Goal: Task Accomplishment & Management: Manage account settings

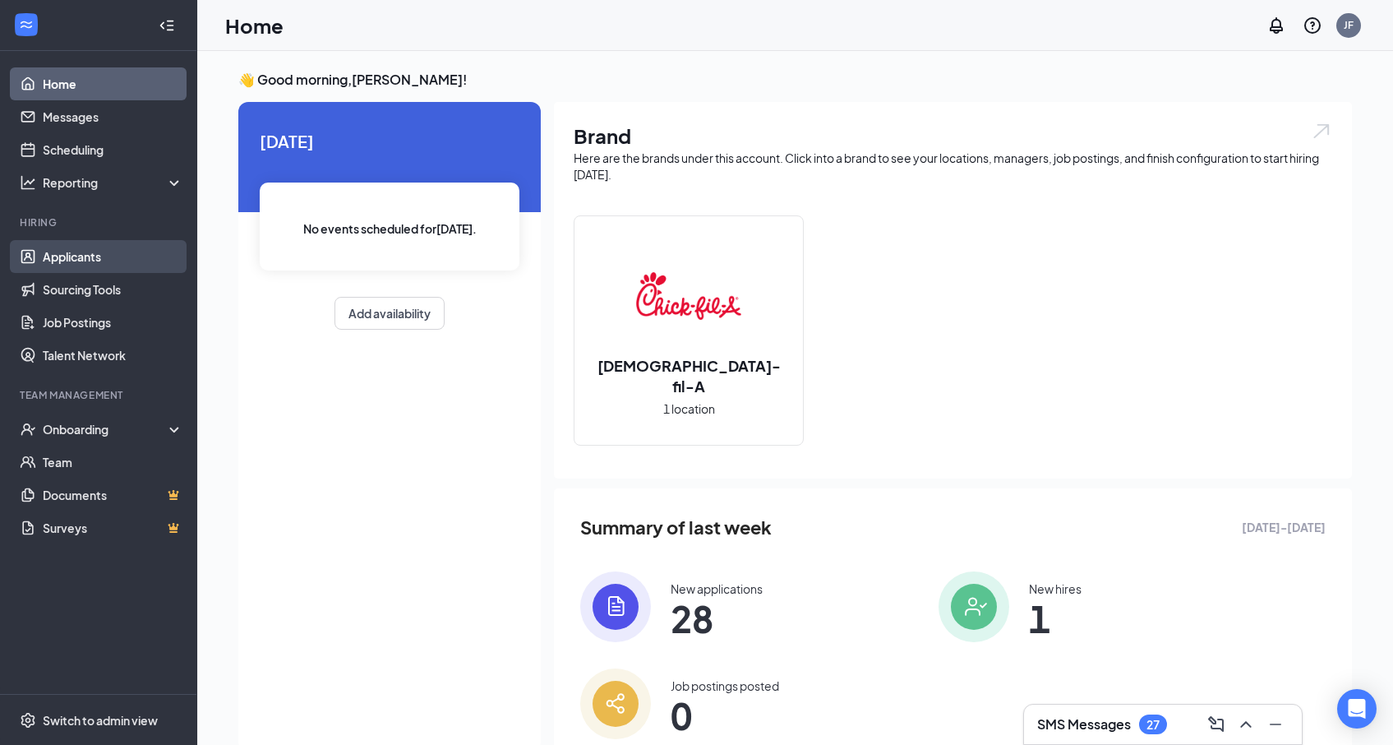
click at [56, 263] on link "Applicants" at bounding box center [113, 256] width 141 height 33
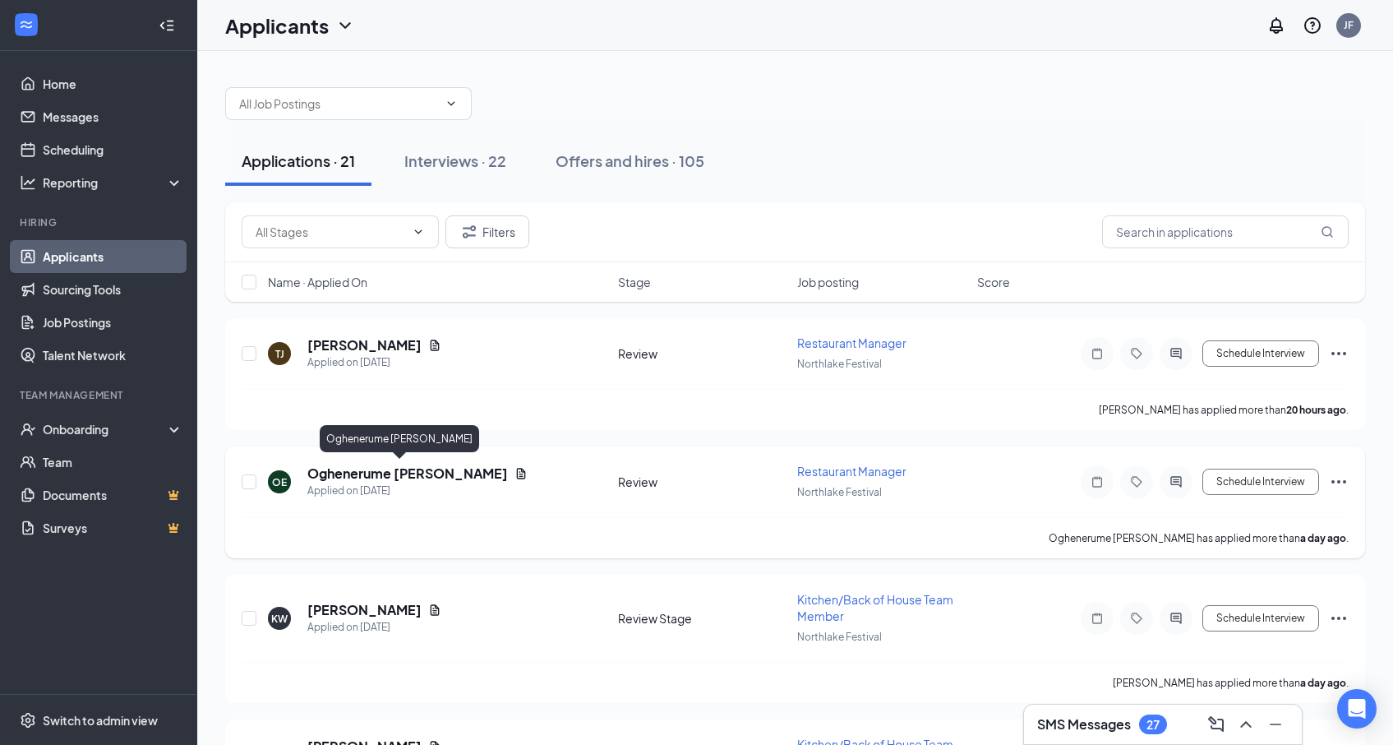
click at [337, 473] on h5 "Oghenerume [PERSON_NAME]" at bounding box center [407, 473] width 201 height 18
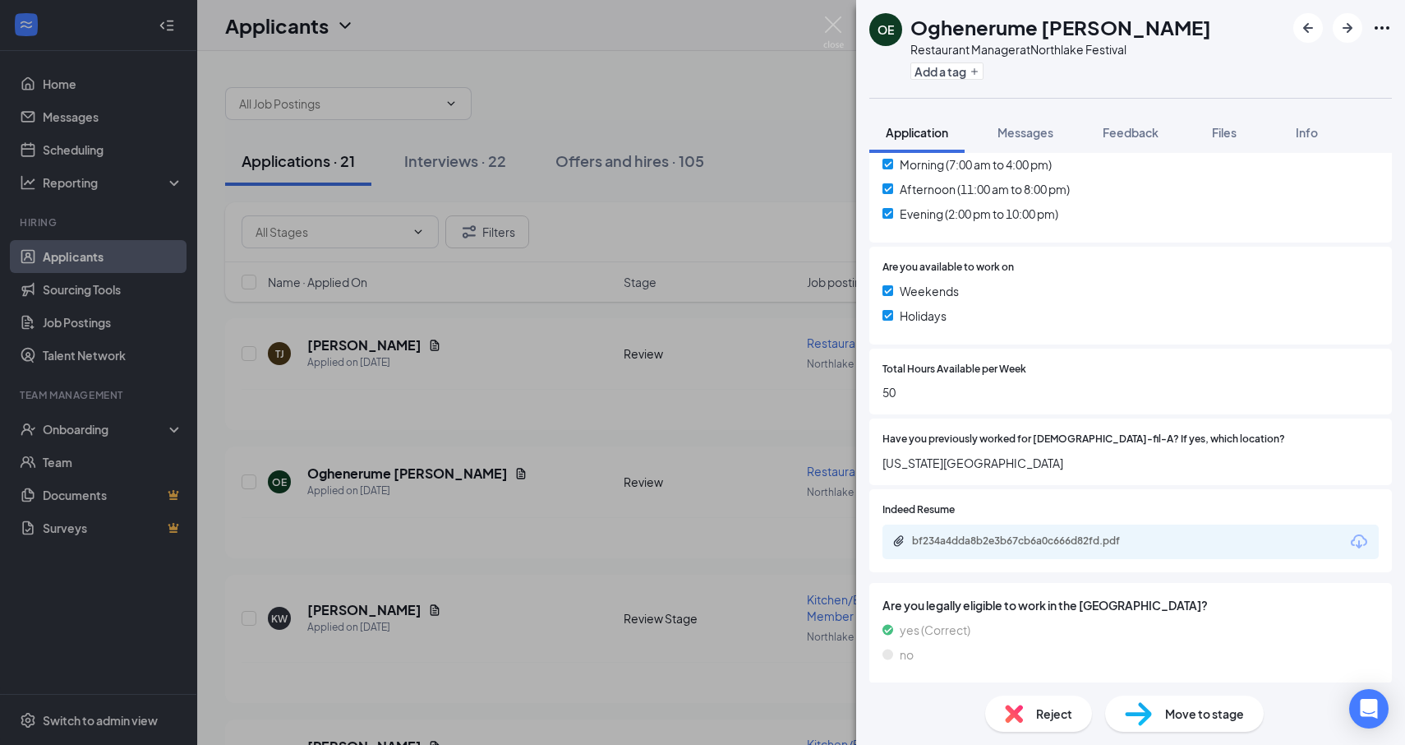
scroll to position [505, 0]
click at [1027, 533] on div "bf234a4dda8b2e3b67cb6a0c666d82fd.pdf" at bounding box center [1027, 539] width 230 height 13
click at [1045, 717] on span "Reject" at bounding box center [1054, 713] width 36 height 18
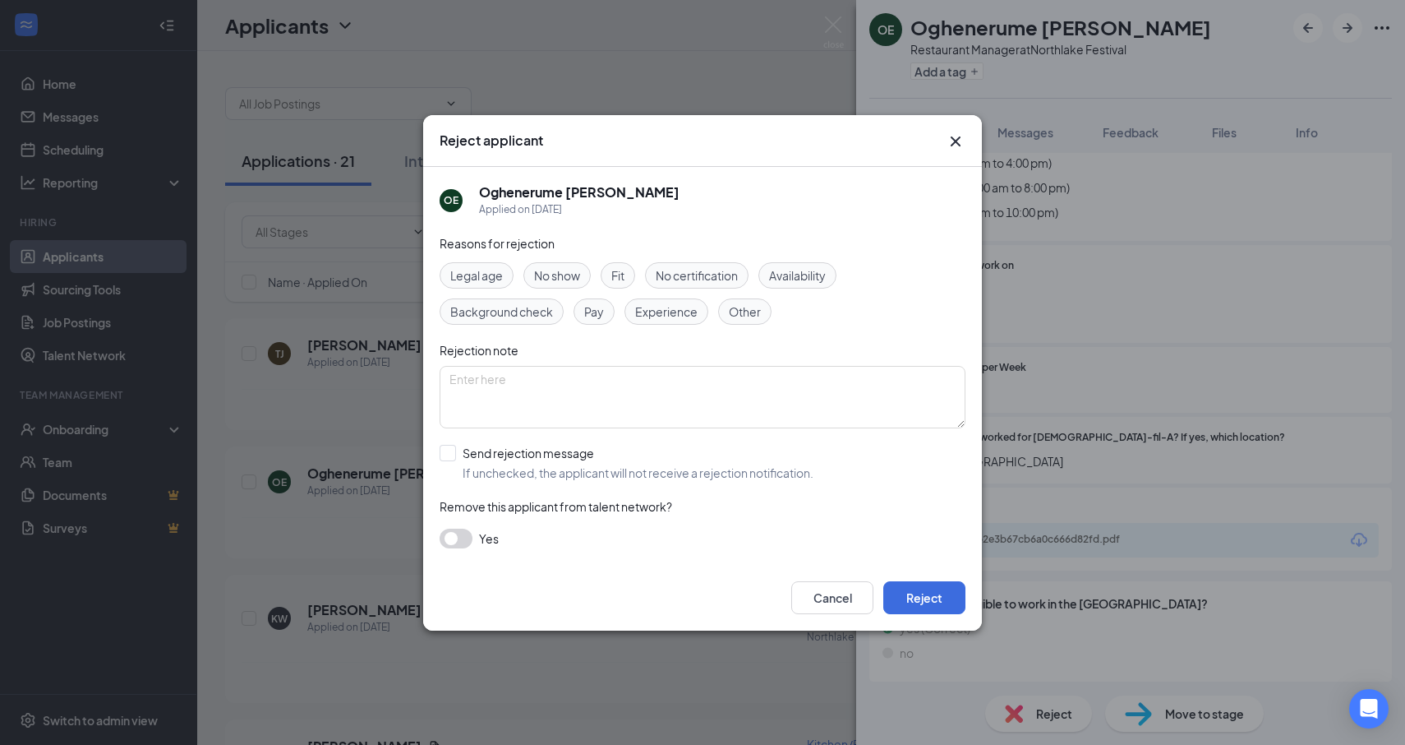
click at [646, 307] on span "Experience" at bounding box center [666, 311] width 62 height 18
click at [445, 452] on input "Send rejection message If unchecked, the applicant will not receive a rejection…" at bounding box center [627, 463] width 374 height 36
checkbox input "true"
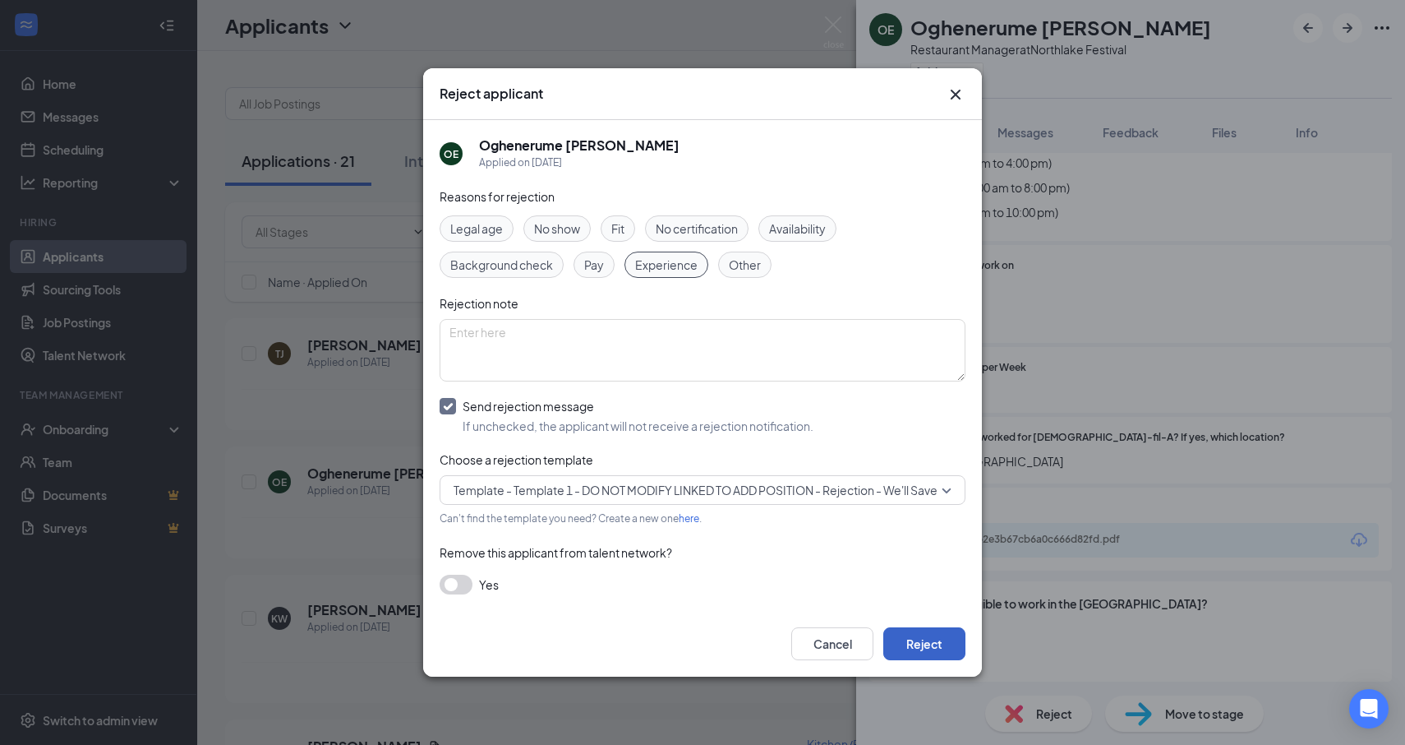
click at [924, 645] on button "Reject" at bounding box center [924, 643] width 82 height 33
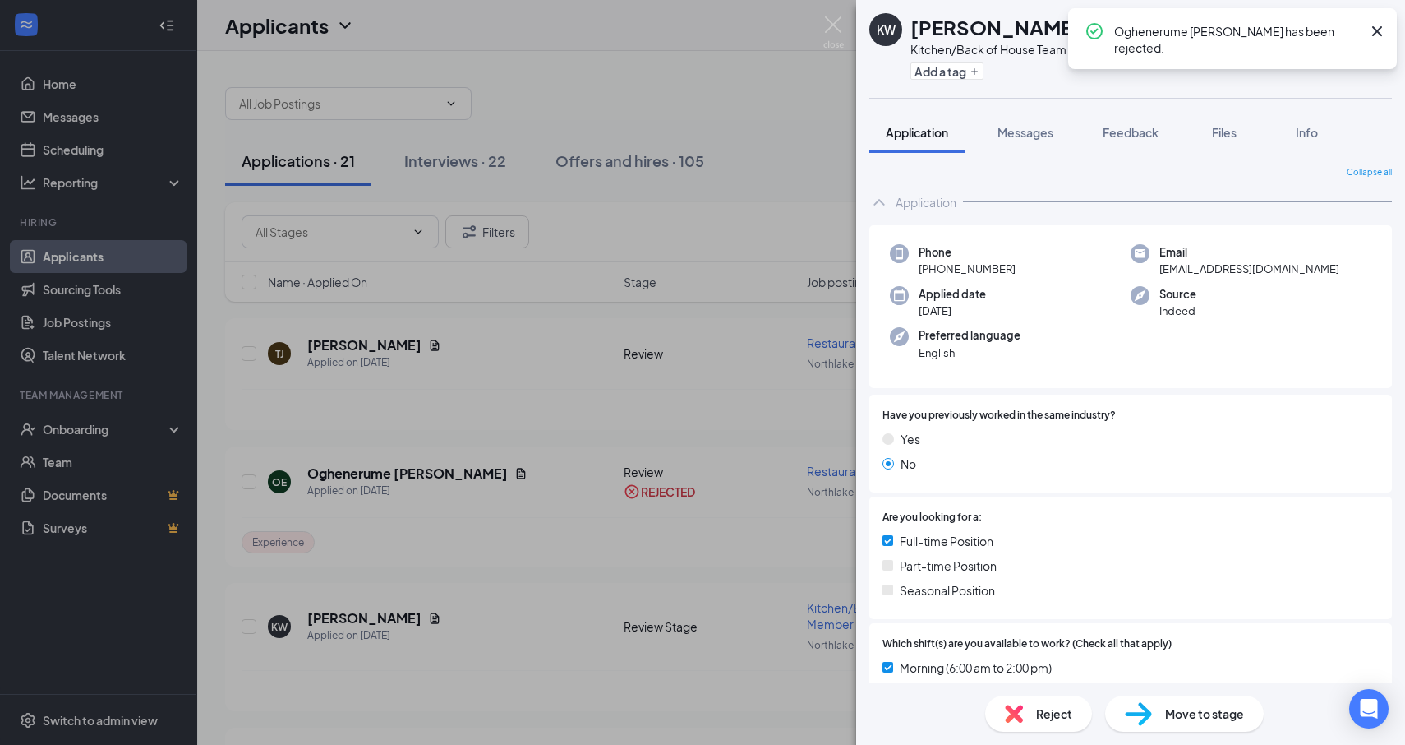
click at [332, 338] on div "KW [PERSON_NAME] Kitchen/Back of House Team Member at Northlake Festival Add a …" at bounding box center [702, 372] width 1405 height 745
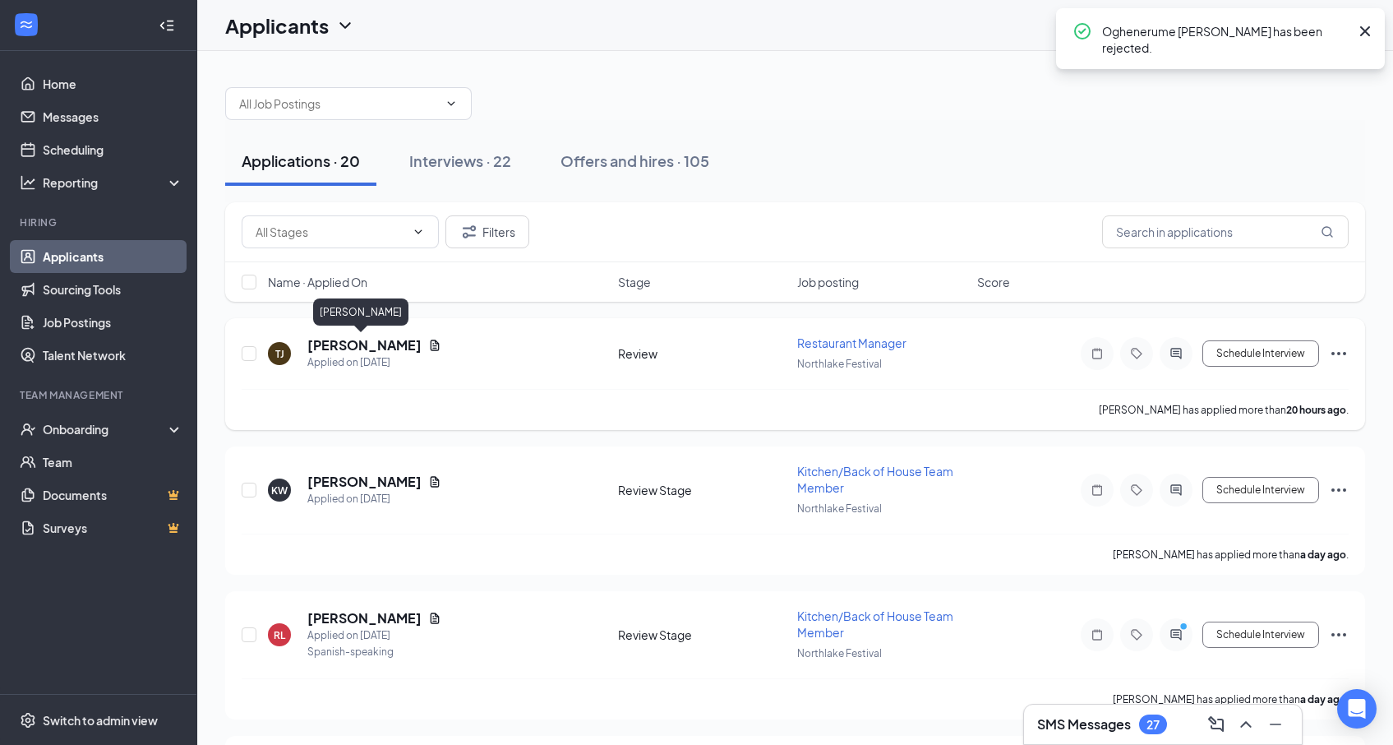
click at [332, 351] on h5 "[PERSON_NAME]" at bounding box center [364, 345] width 114 height 18
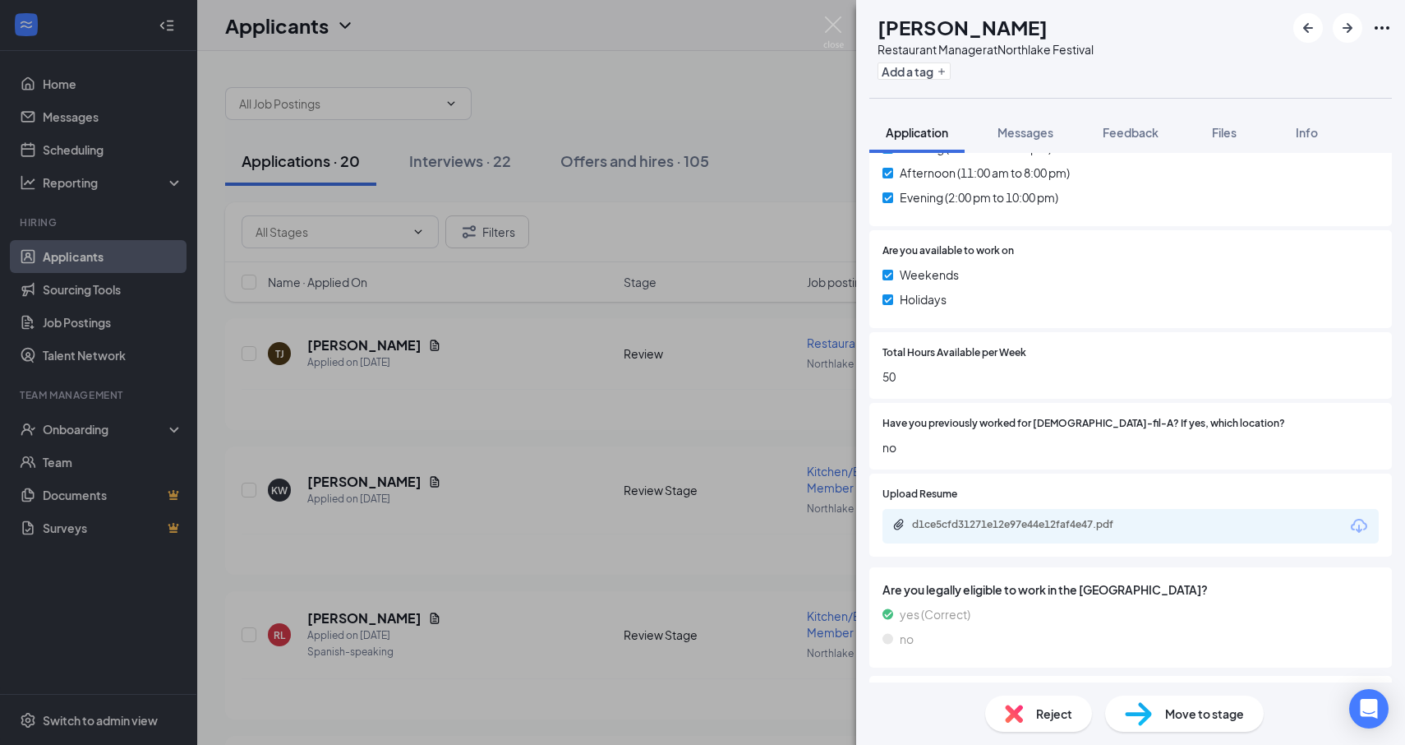
scroll to position [626, 0]
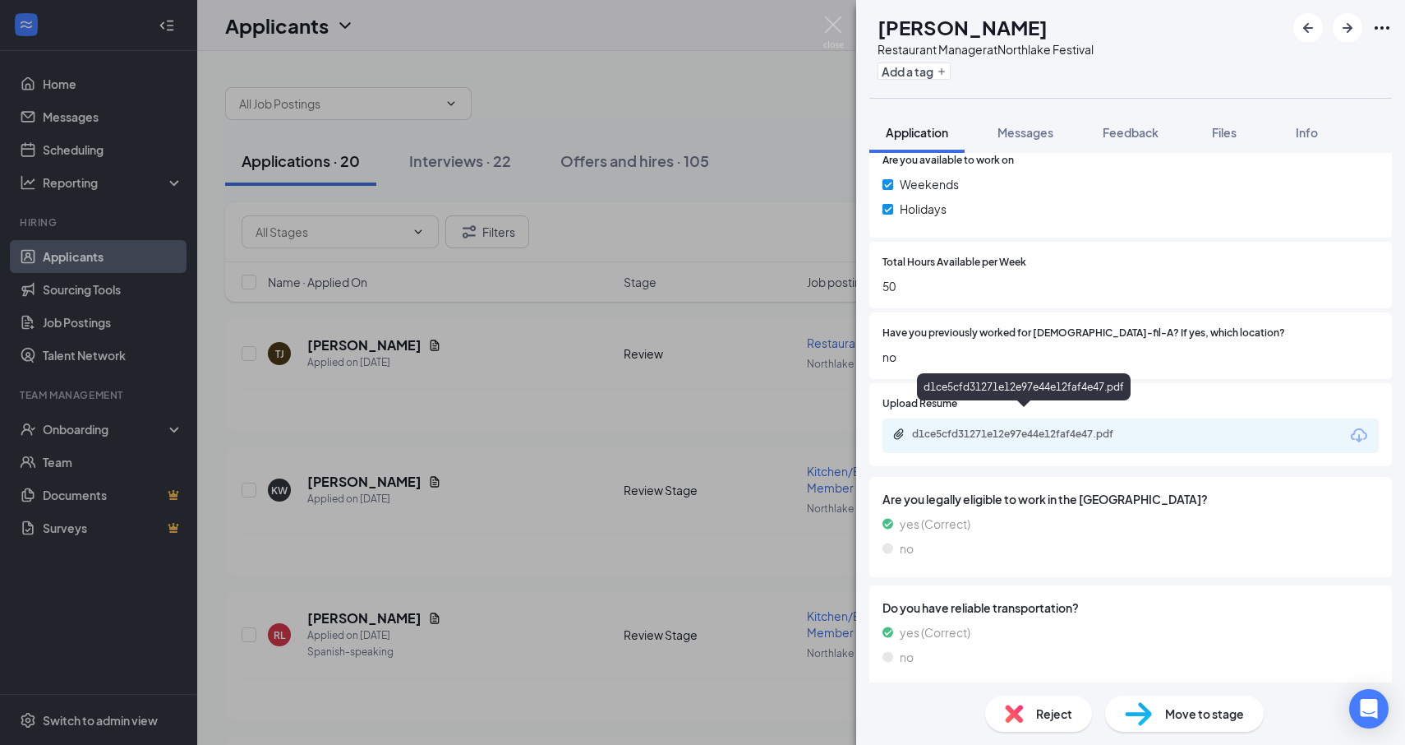
click at [1022, 427] on div "d1ce5cfd31271e12e97e44e12faf4e47.pdf" at bounding box center [1027, 433] width 230 height 13
click at [1032, 704] on div "Reject" at bounding box center [1038, 713] width 107 height 36
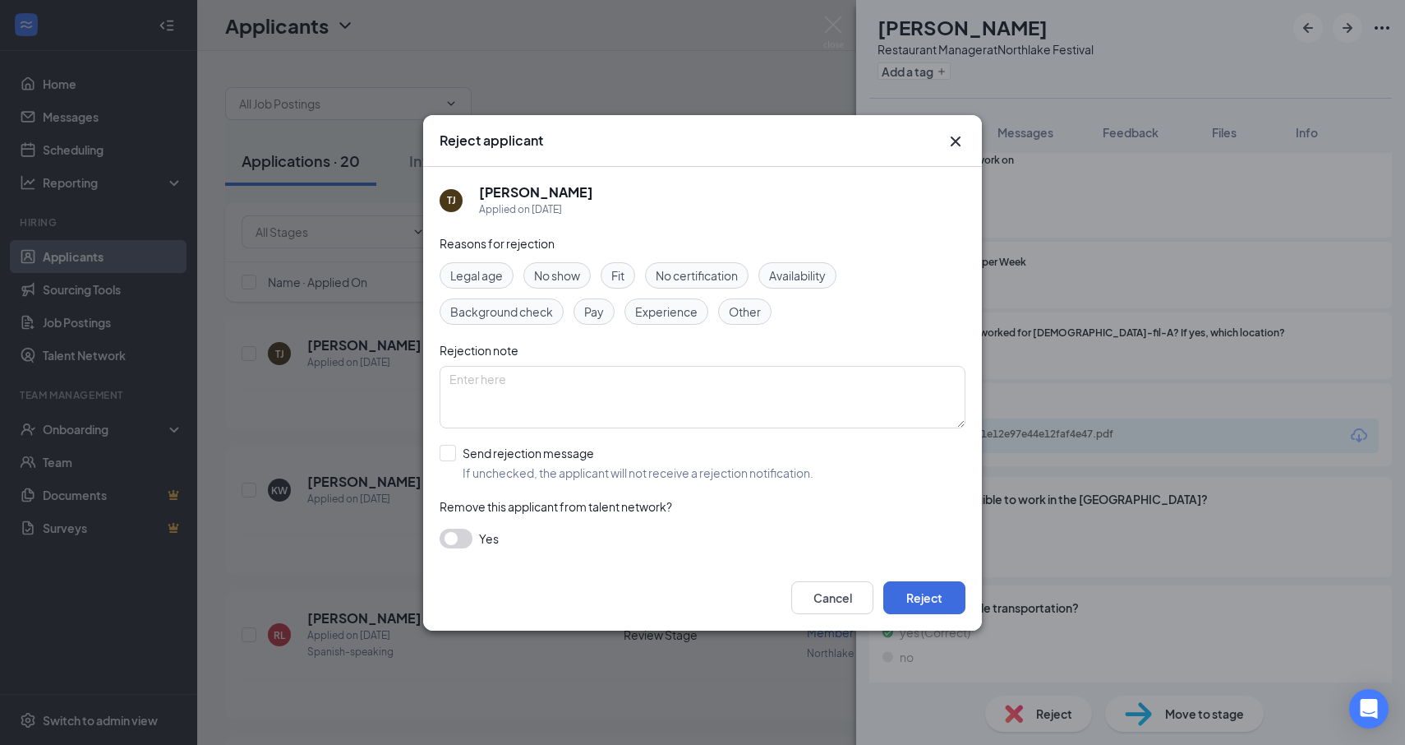
click at [630, 282] on div "Fit" at bounding box center [618, 275] width 35 height 26
click at [451, 458] on input "Send rejection message If unchecked, the applicant will not receive a rejection…" at bounding box center [627, 463] width 374 height 36
checkbox input "true"
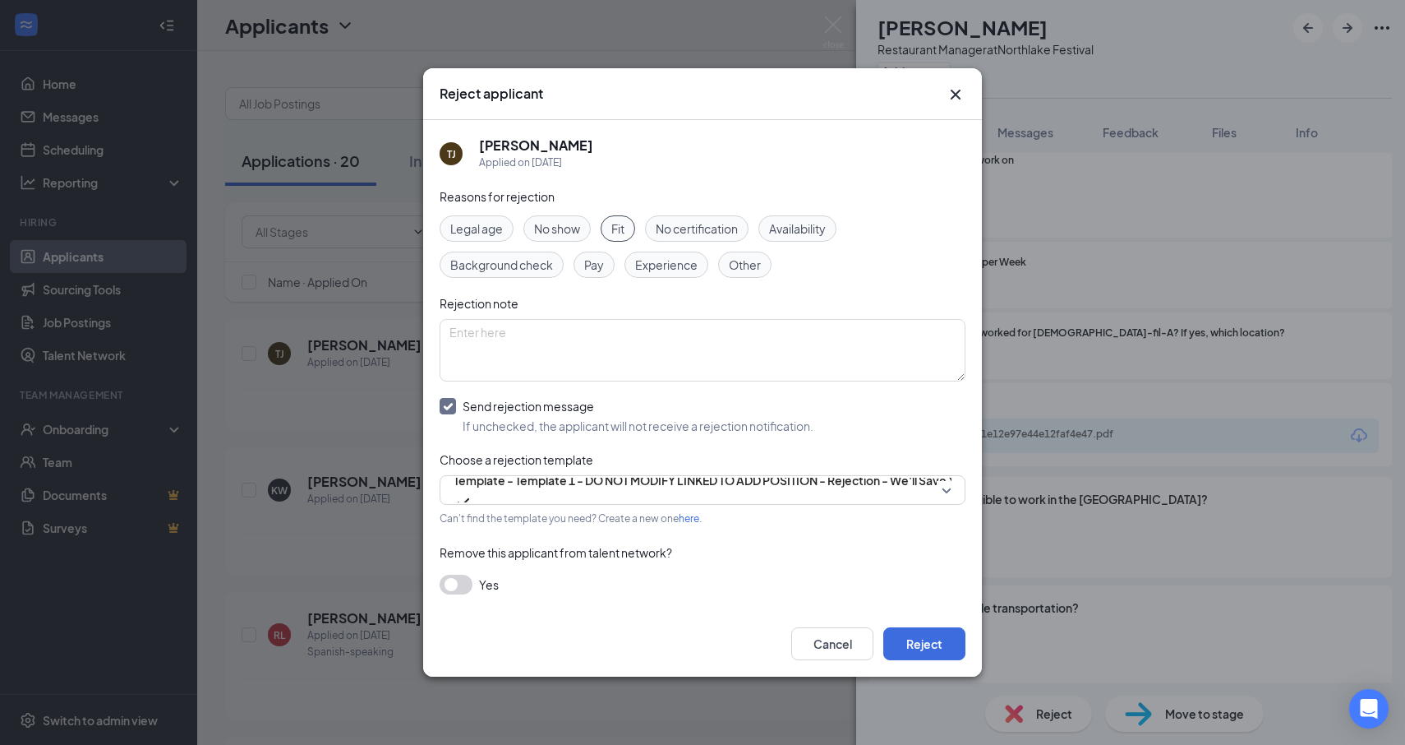
click at [874, 639] on div "Cancel Reject" at bounding box center [878, 643] width 174 height 33
click at [943, 653] on button "Reject" at bounding box center [924, 643] width 82 height 33
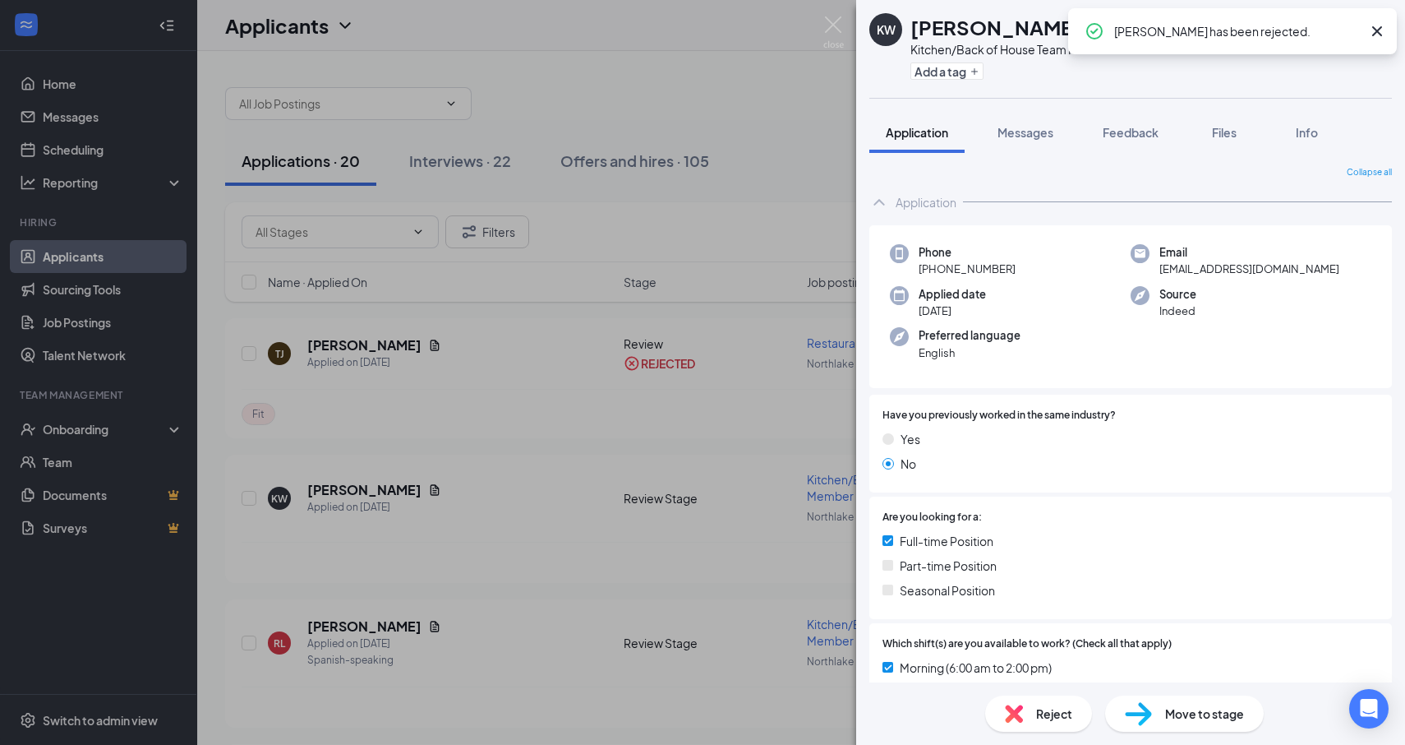
click at [260, 456] on div "KW [PERSON_NAME] Kitchen/Back of House Team Member at Northlake Festival Add a …" at bounding box center [702, 372] width 1405 height 745
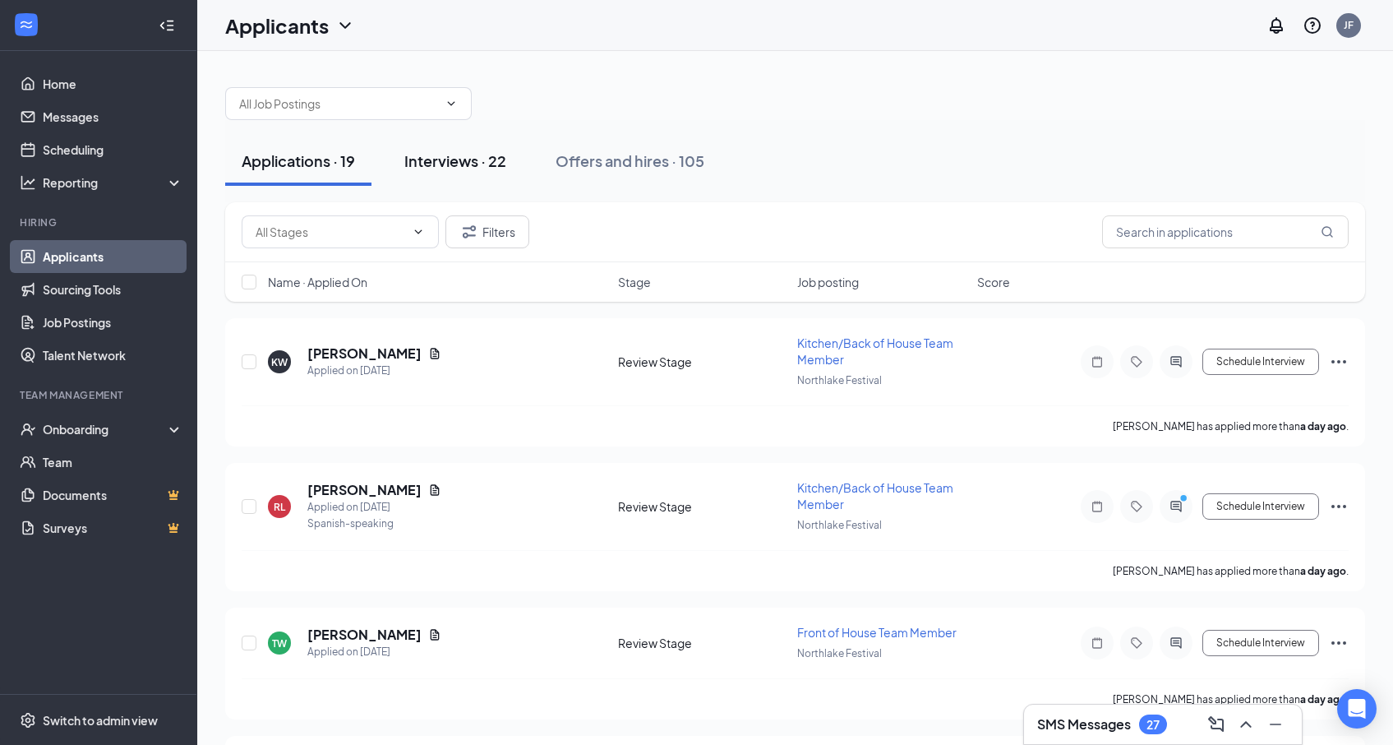
click at [452, 164] on div "Interviews · 22" at bounding box center [455, 160] width 102 height 21
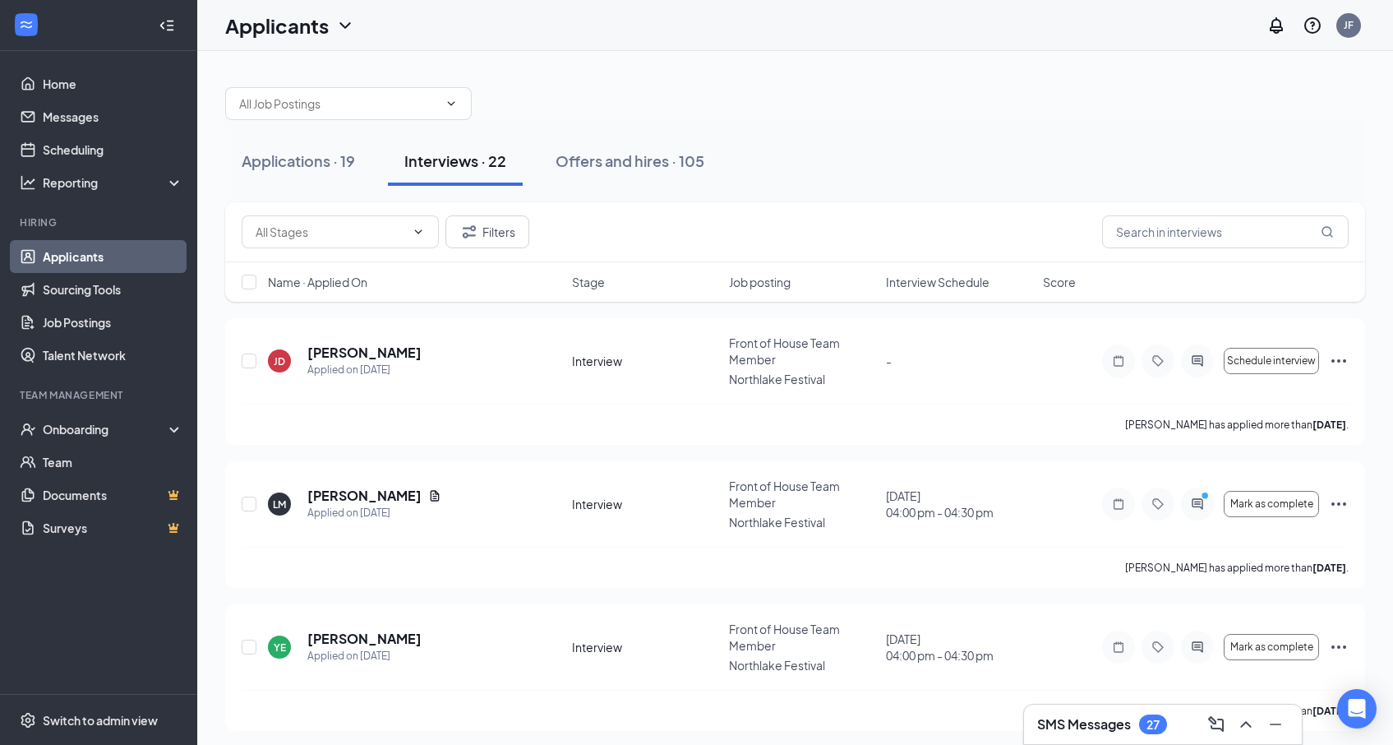
click at [929, 278] on span "Interview Schedule" at bounding box center [938, 282] width 104 height 16
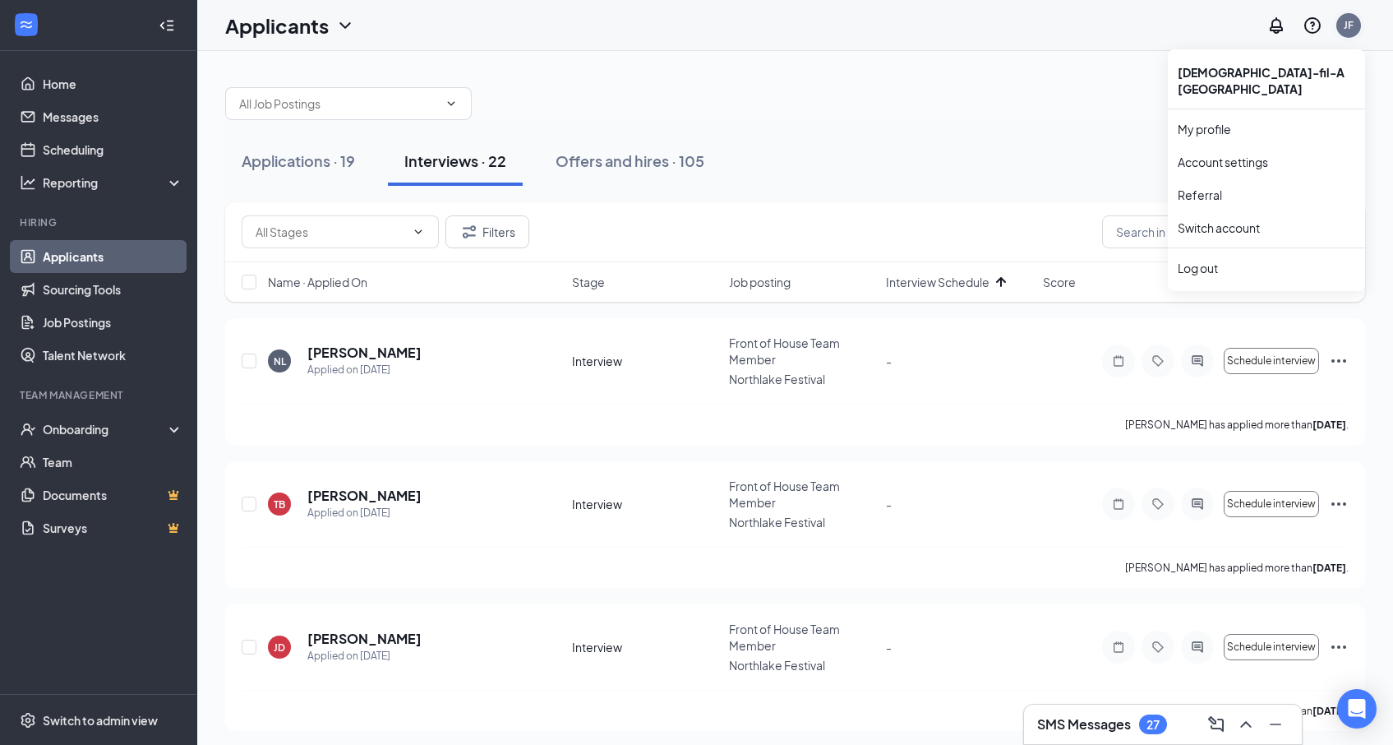
click at [1360, 23] on div "JF" at bounding box center [1348, 25] width 25 height 25
click at [1222, 220] on link "Switch account" at bounding box center [1219, 227] width 82 height 15
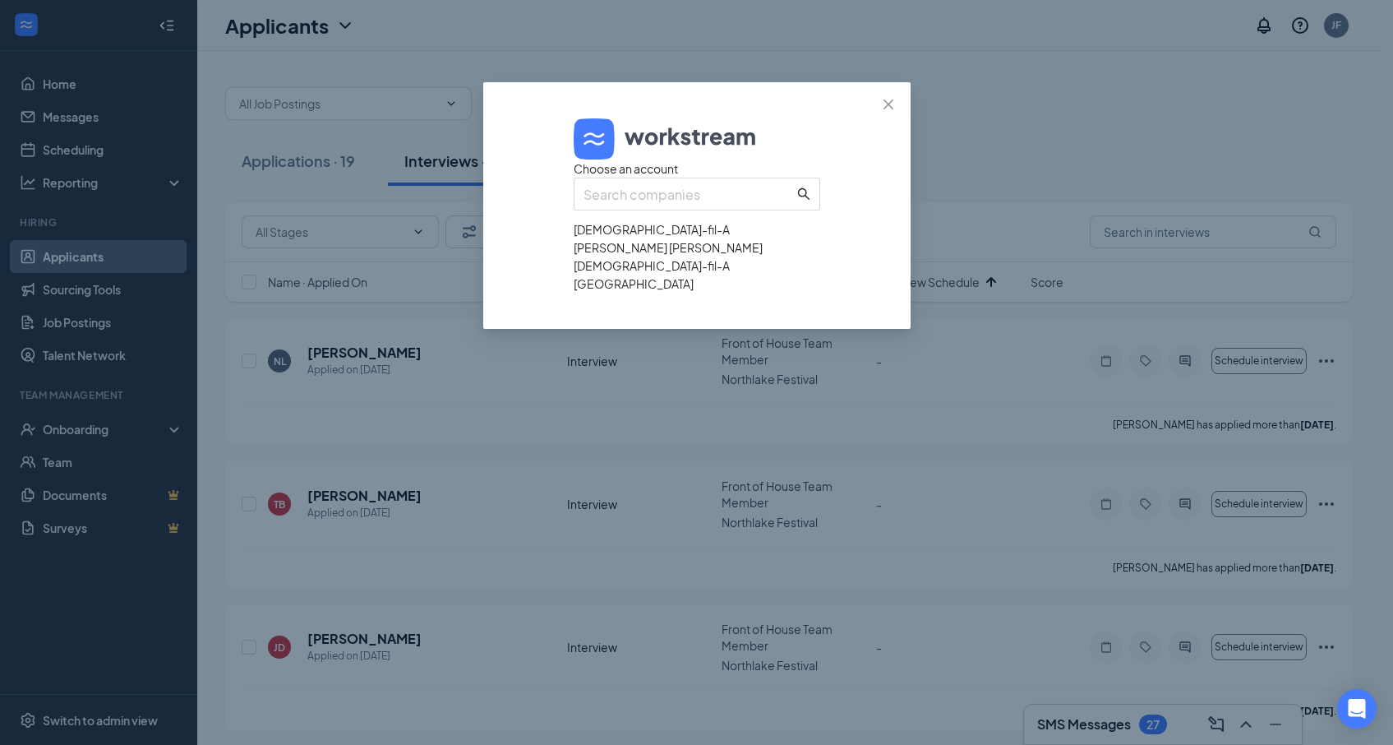
click at [673, 256] on div "[DEMOGRAPHIC_DATA]-fil-A [PERSON_NAME] [PERSON_NAME]" at bounding box center [697, 238] width 247 height 36
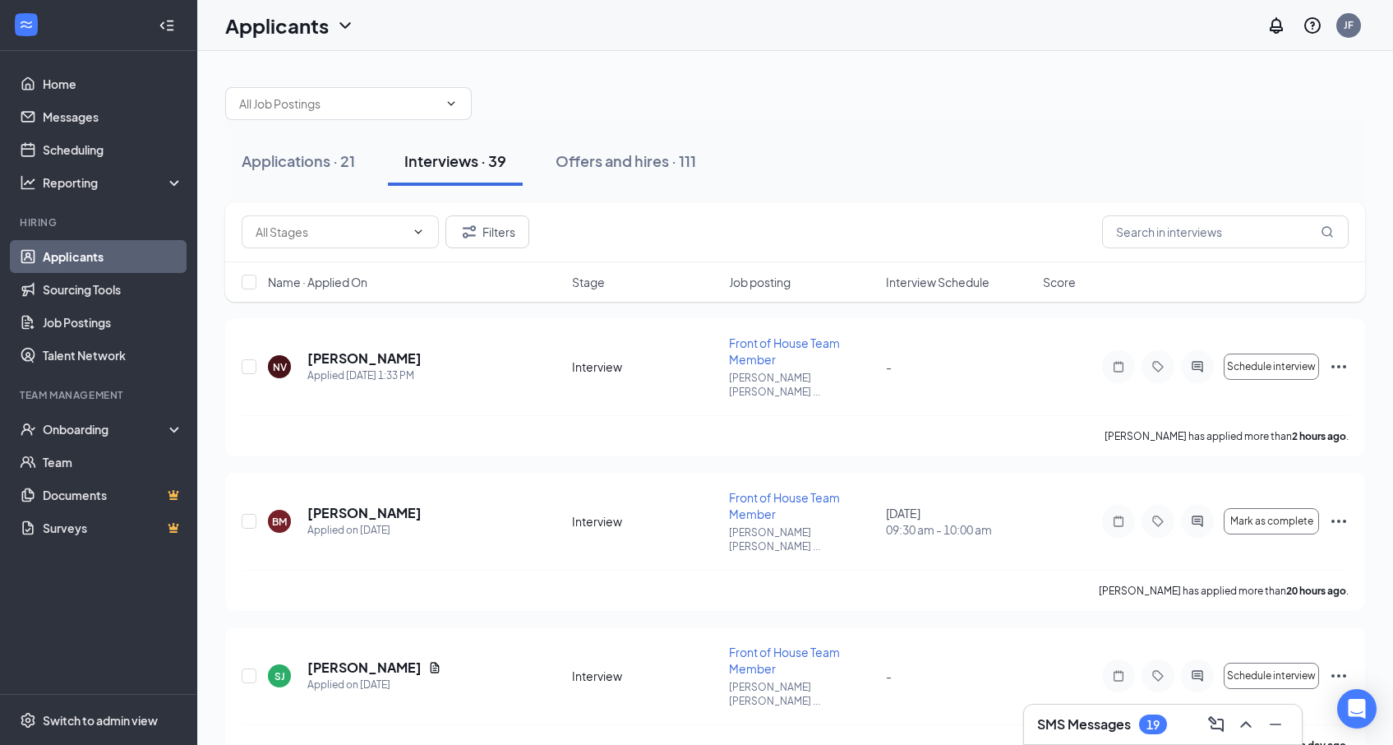
click at [932, 287] on span "Interview Schedule" at bounding box center [938, 282] width 104 height 16
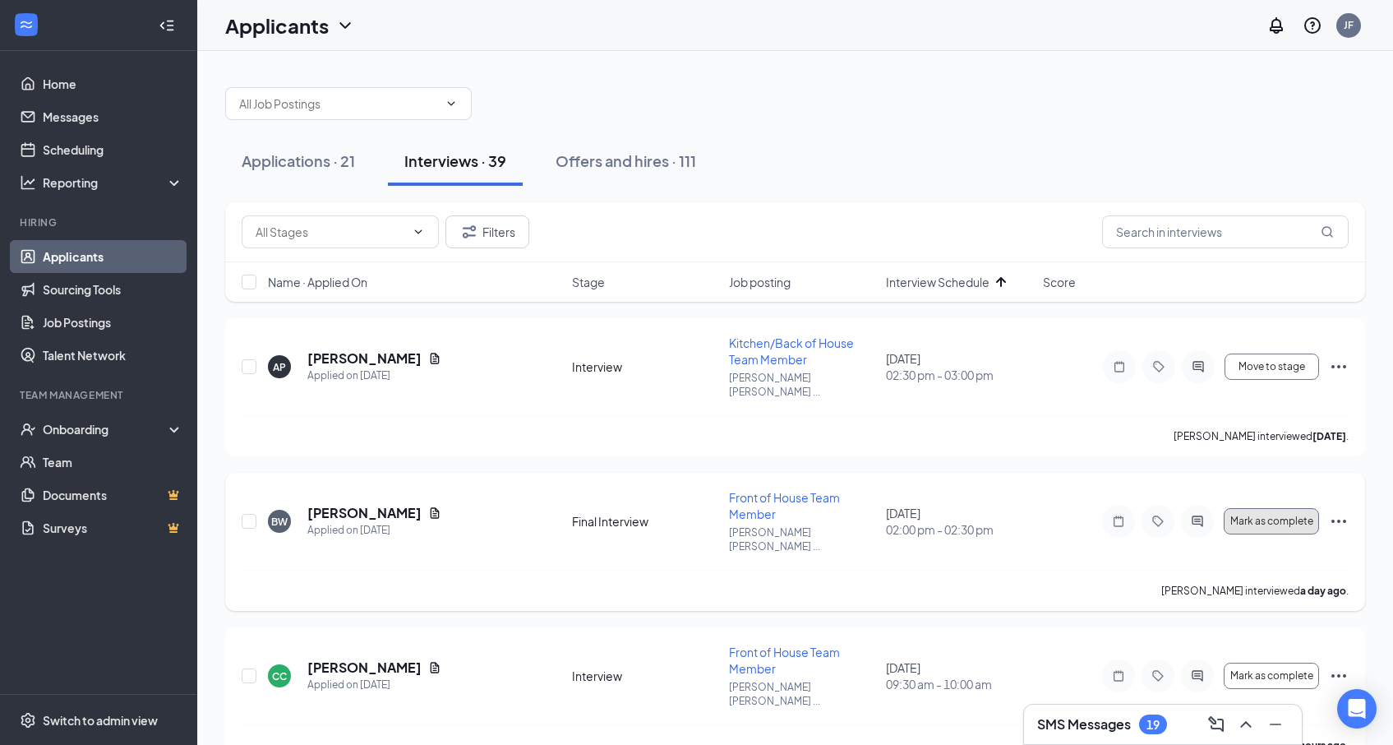
click at [1285, 515] on span "Mark as complete" at bounding box center [1271, 521] width 83 height 12
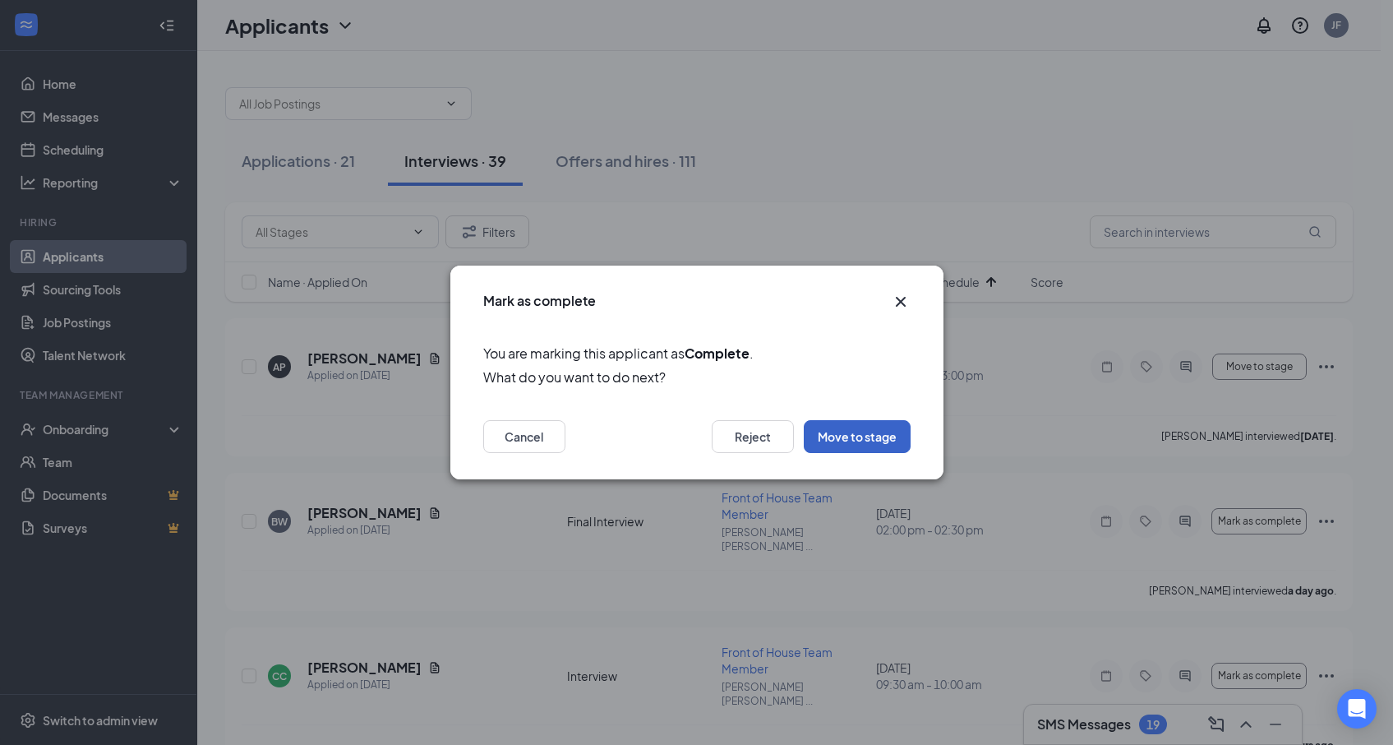
click at [847, 431] on button "Move to stage" at bounding box center [857, 436] width 107 height 33
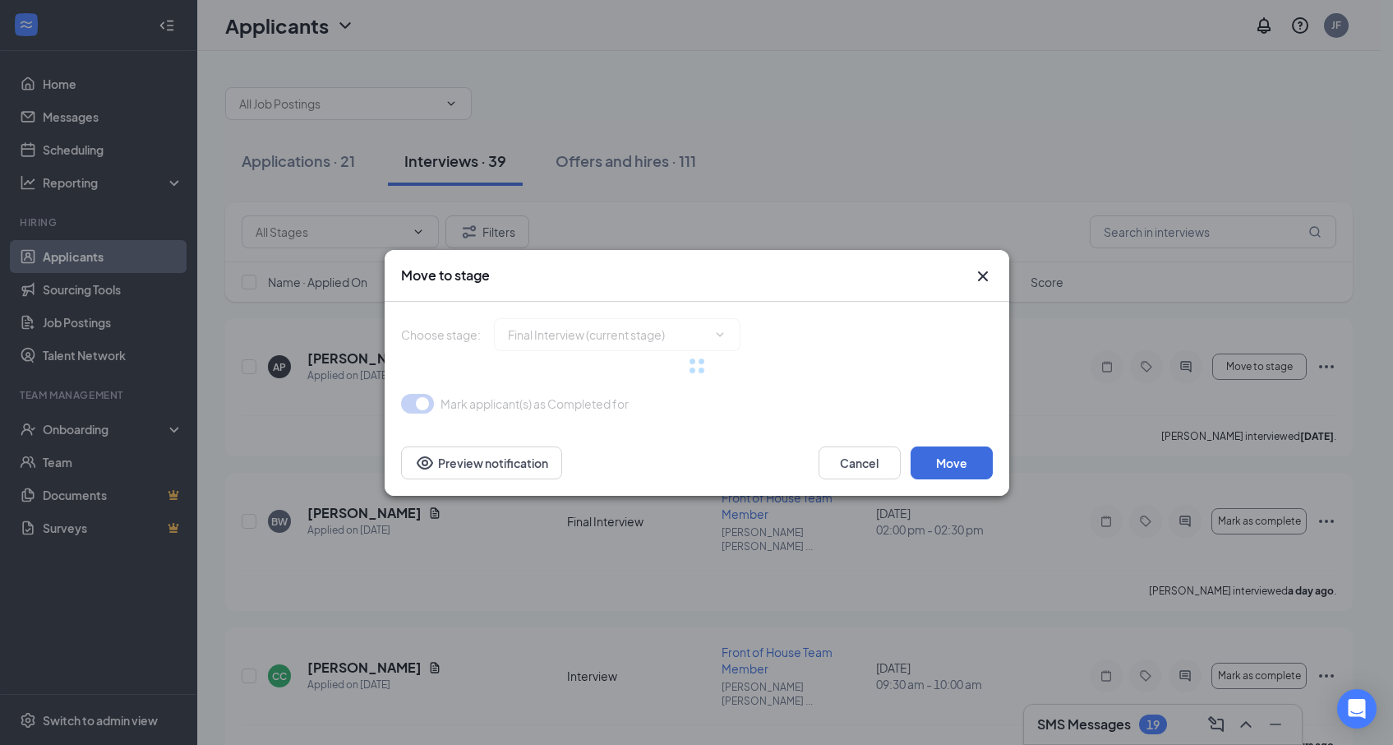
type input "Offer Letter (next stage)"
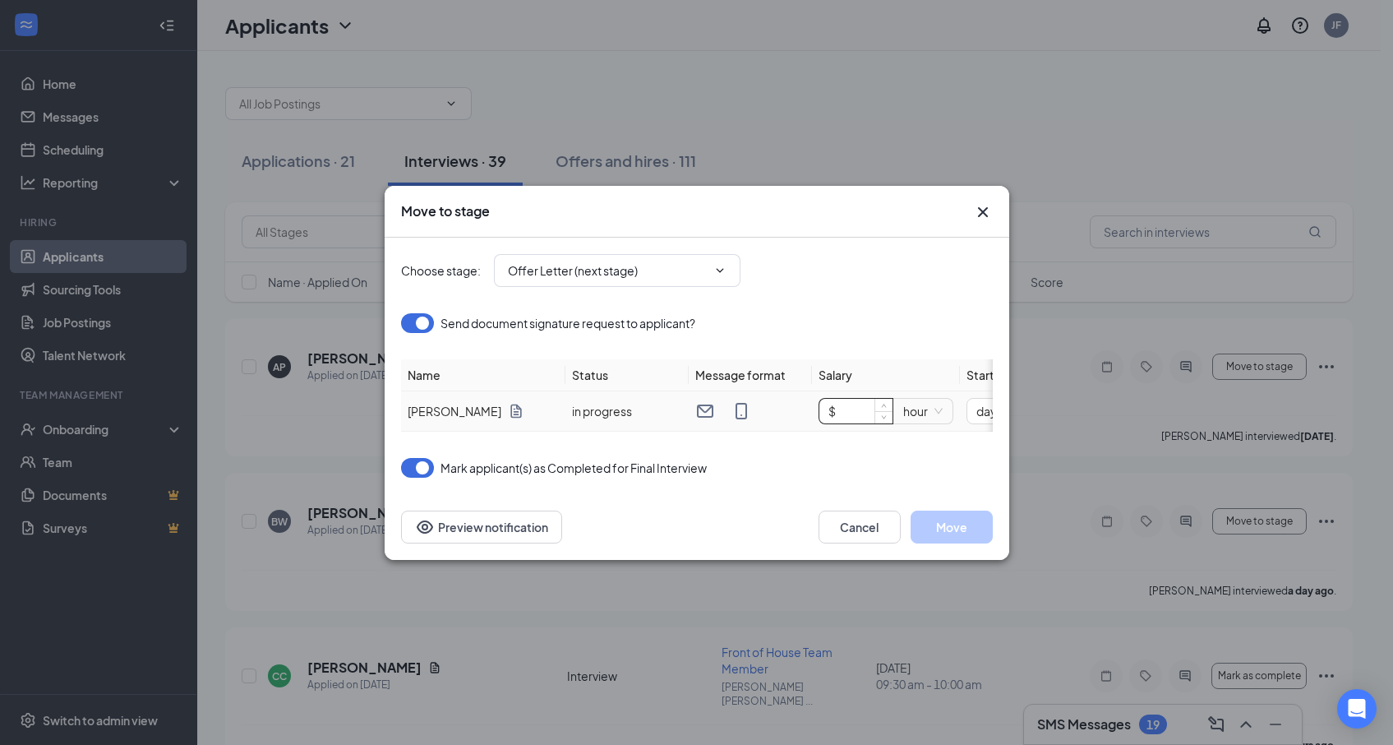
click at [851, 411] on input "$" at bounding box center [855, 411] width 73 height 25
type input "$ 11"
click at [882, 466] on div "Mark applicant(s) as Completed for Final Interview" at bounding box center [697, 468] width 592 height 20
click at [976, 537] on button "Move" at bounding box center [952, 526] width 82 height 33
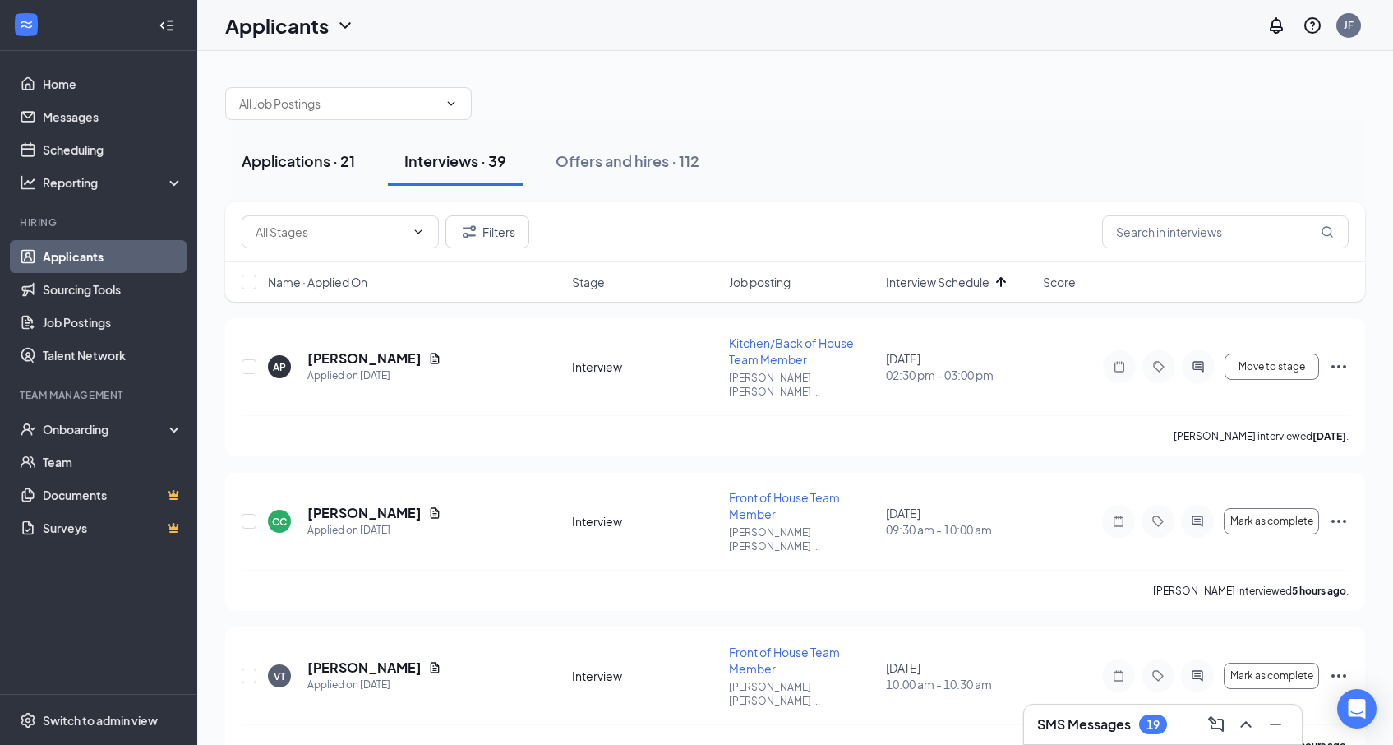
click at [309, 163] on div "Applications · 21" at bounding box center [298, 160] width 113 height 21
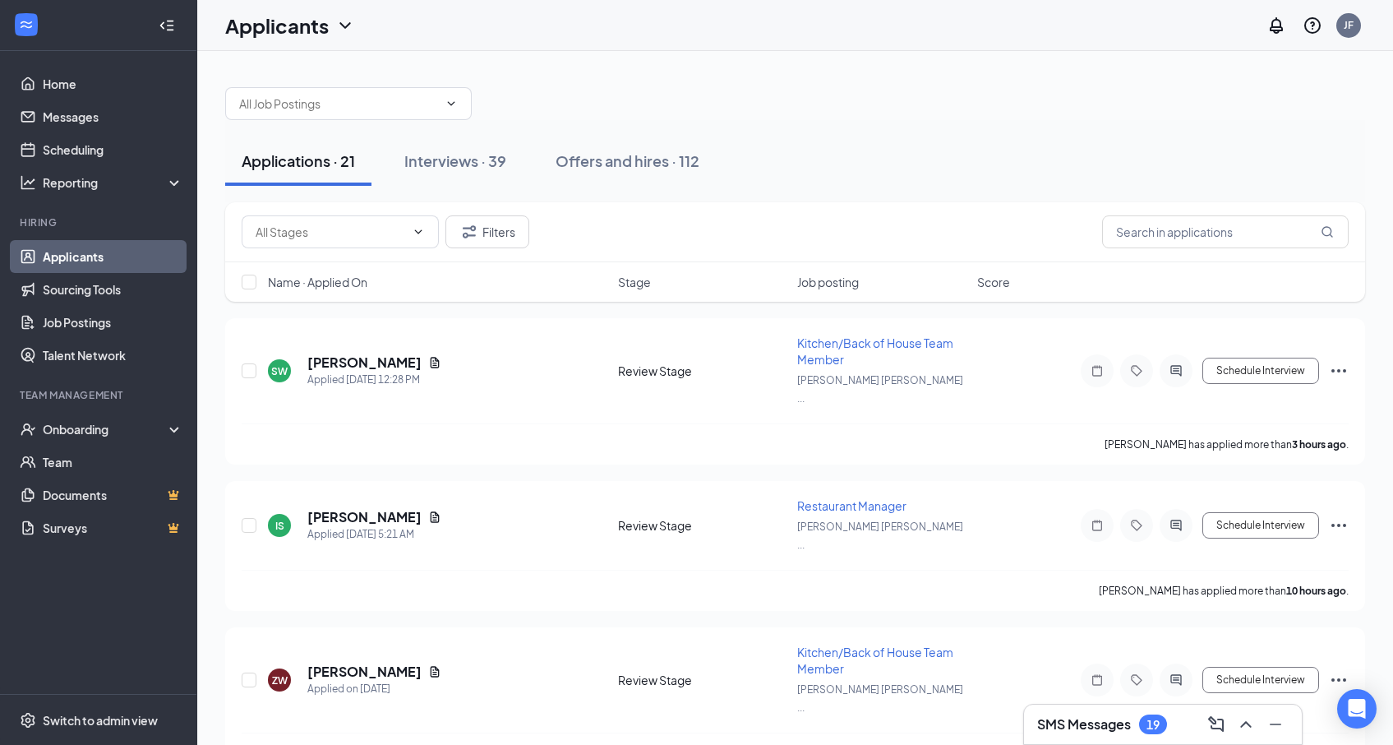
click at [823, 274] on span "Job posting" at bounding box center [828, 282] width 62 height 16
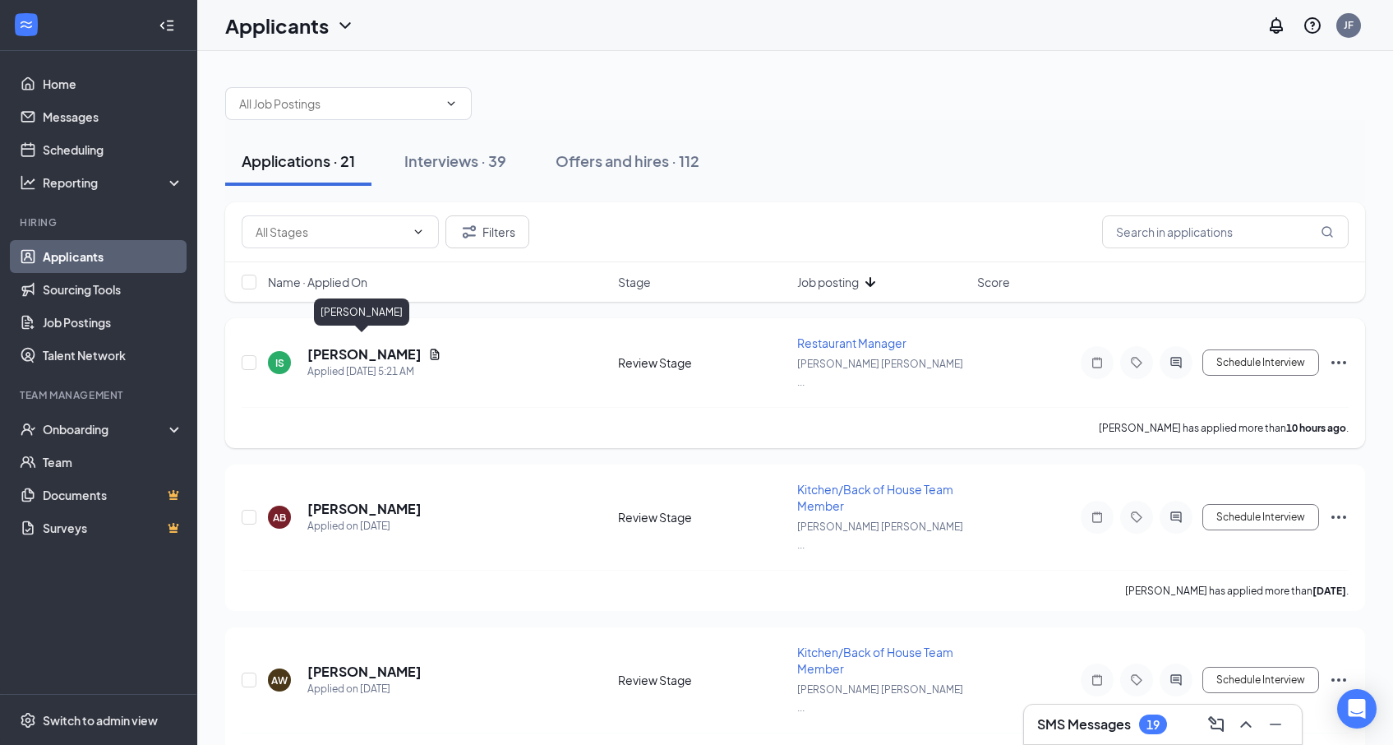
click at [357, 345] on h5 "Iyanna Stevens" at bounding box center [364, 354] width 114 height 18
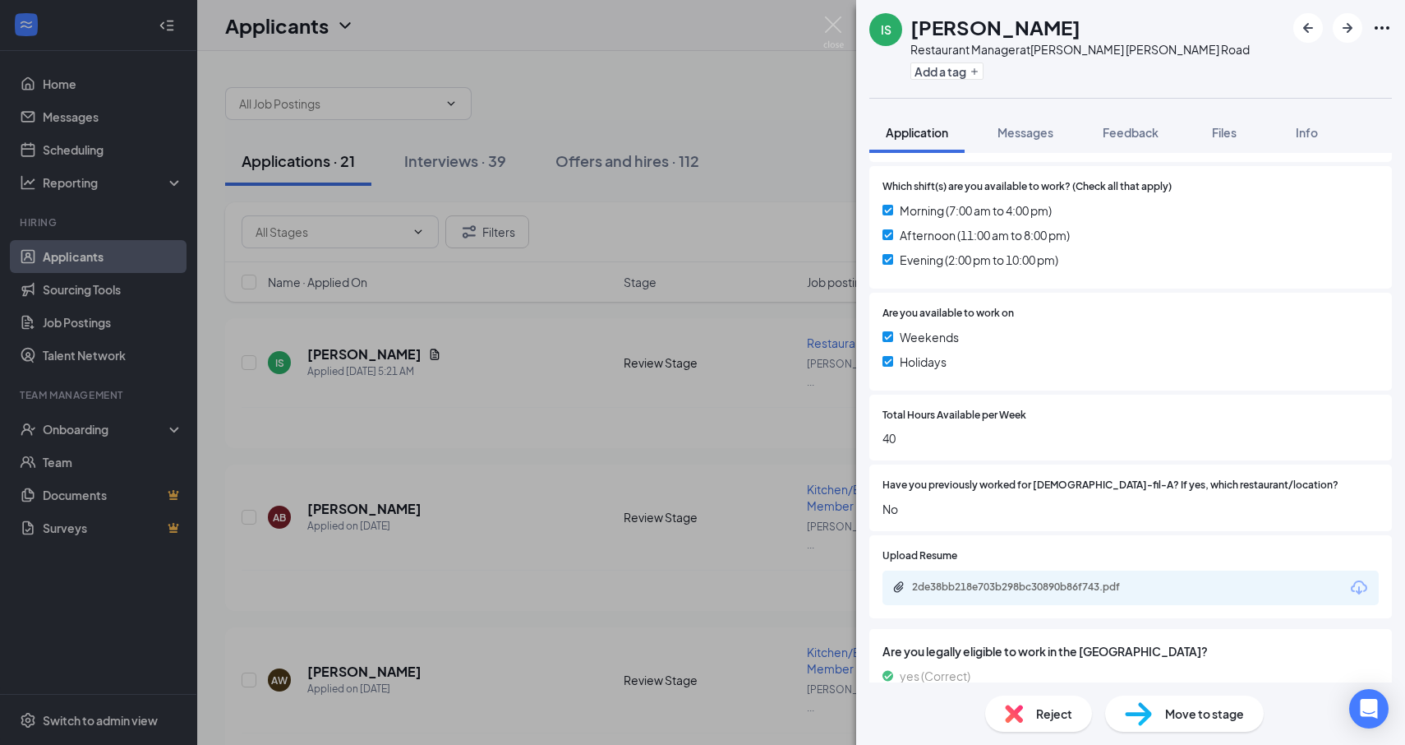
scroll to position [616, 0]
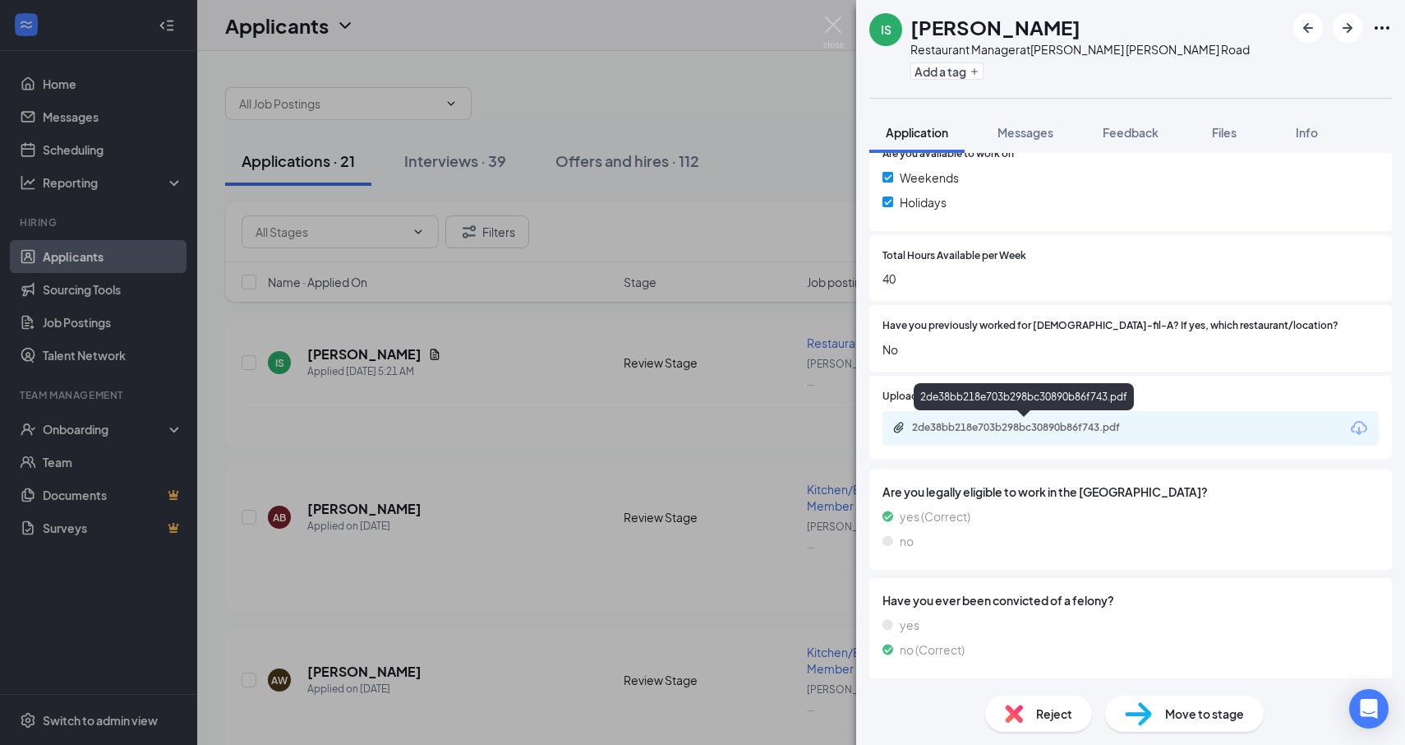
click at [1024, 422] on div "2de38bb218e703b298bc30890b86f743.pdf" at bounding box center [1027, 427] width 230 height 13
click at [1045, 713] on span "Reject" at bounding box center [1054, 713] width 36 height 18
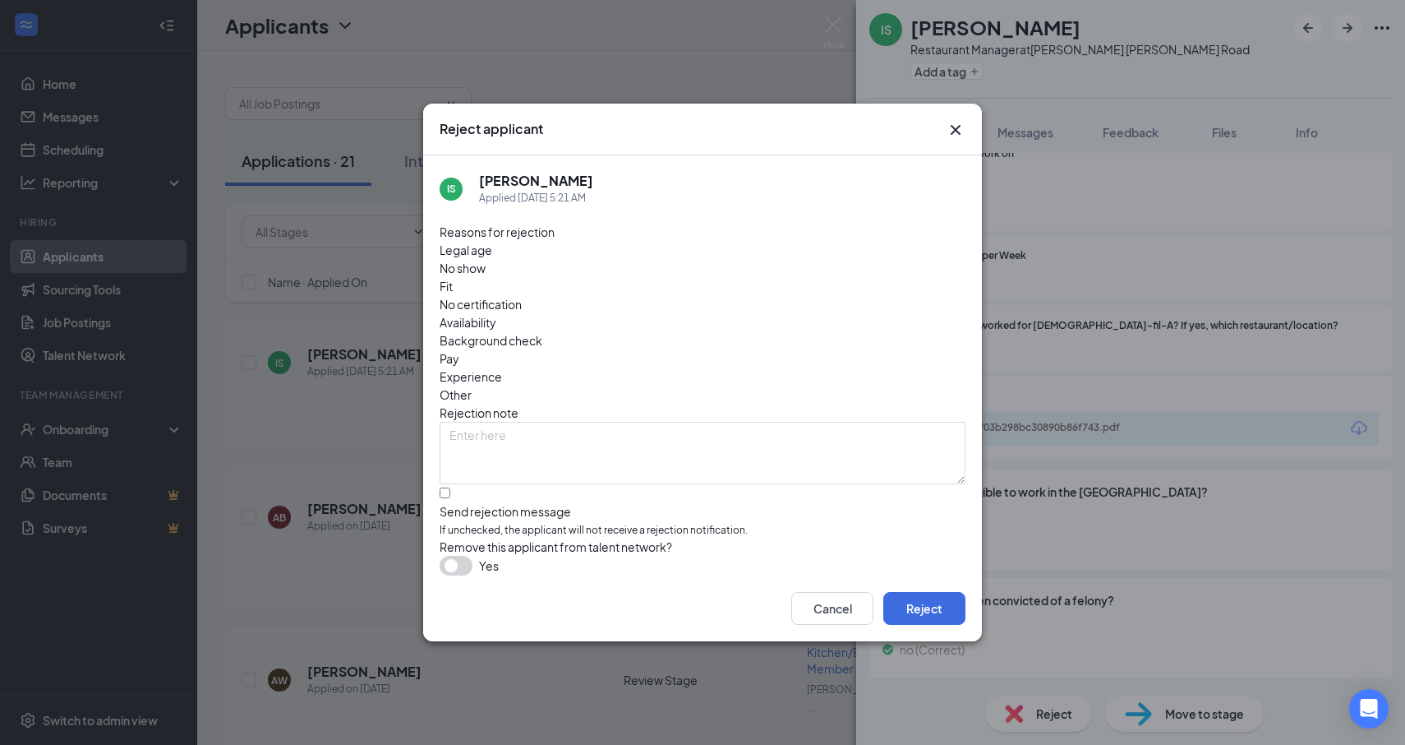
click at [453, 277] on span "Fit" at bounding box center [446, 286] width 13 height 18
click at [450, 487] on input "Send rejection message If unchecked, the applicant will not receive a rejection…" at bounding box center [445, 492] width 11 height 11
checkbox input "true"
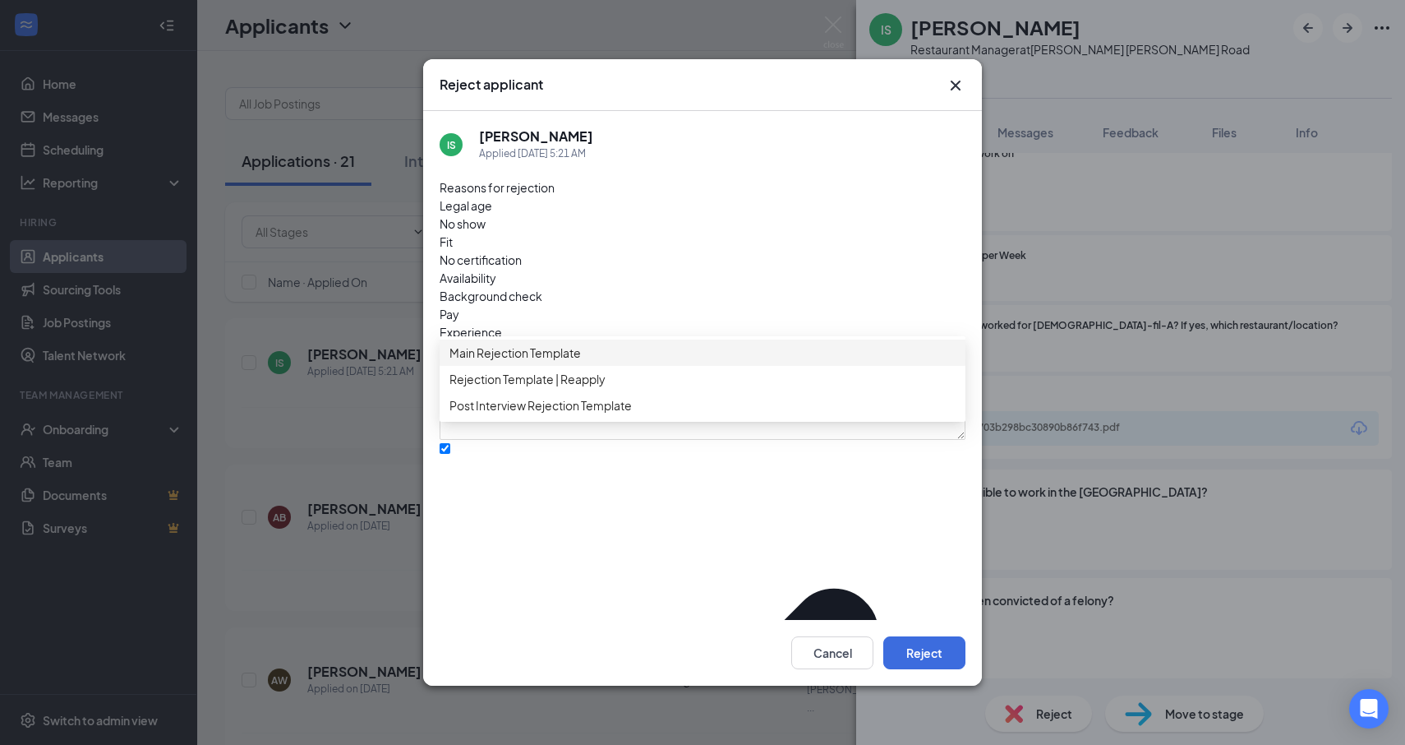
click at [526, 362] on span "Main Rejection Template" at bounding box center [515, 353] width 131 height 18
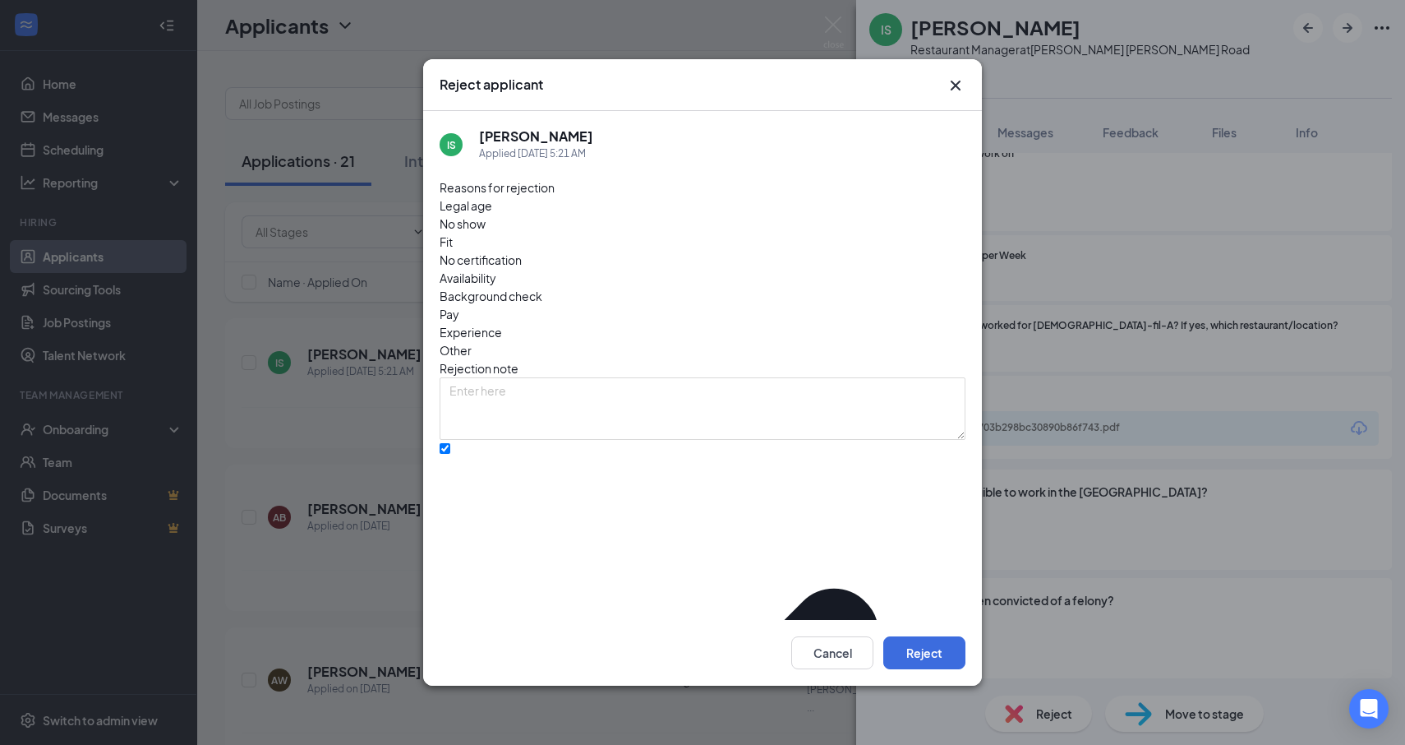
click at [922, 625] on div "Cancel Reject" at bounding box center [702, 653] width 559 height 66
click at [922, 647] on button "Reject" at bounding box center [924, 652] width 82 height 33
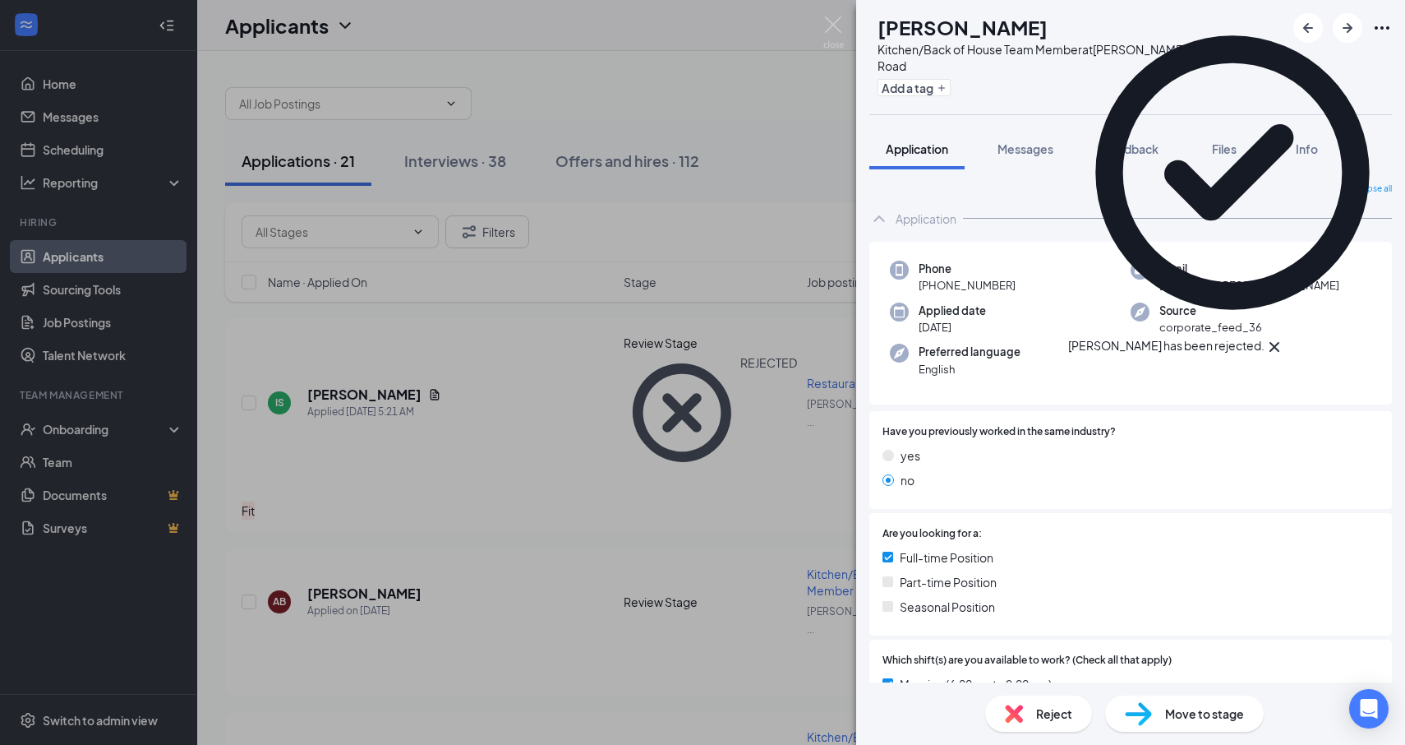
click at [619, 429] on div "AB Ambisa Bushen Kitchen/Back of House Team Member at Tucker Hugh Howell Road A…" at bounding box center [702, 372] width 1405 height 745
